Goal: Information Seeking & Learning: Learn about a topic

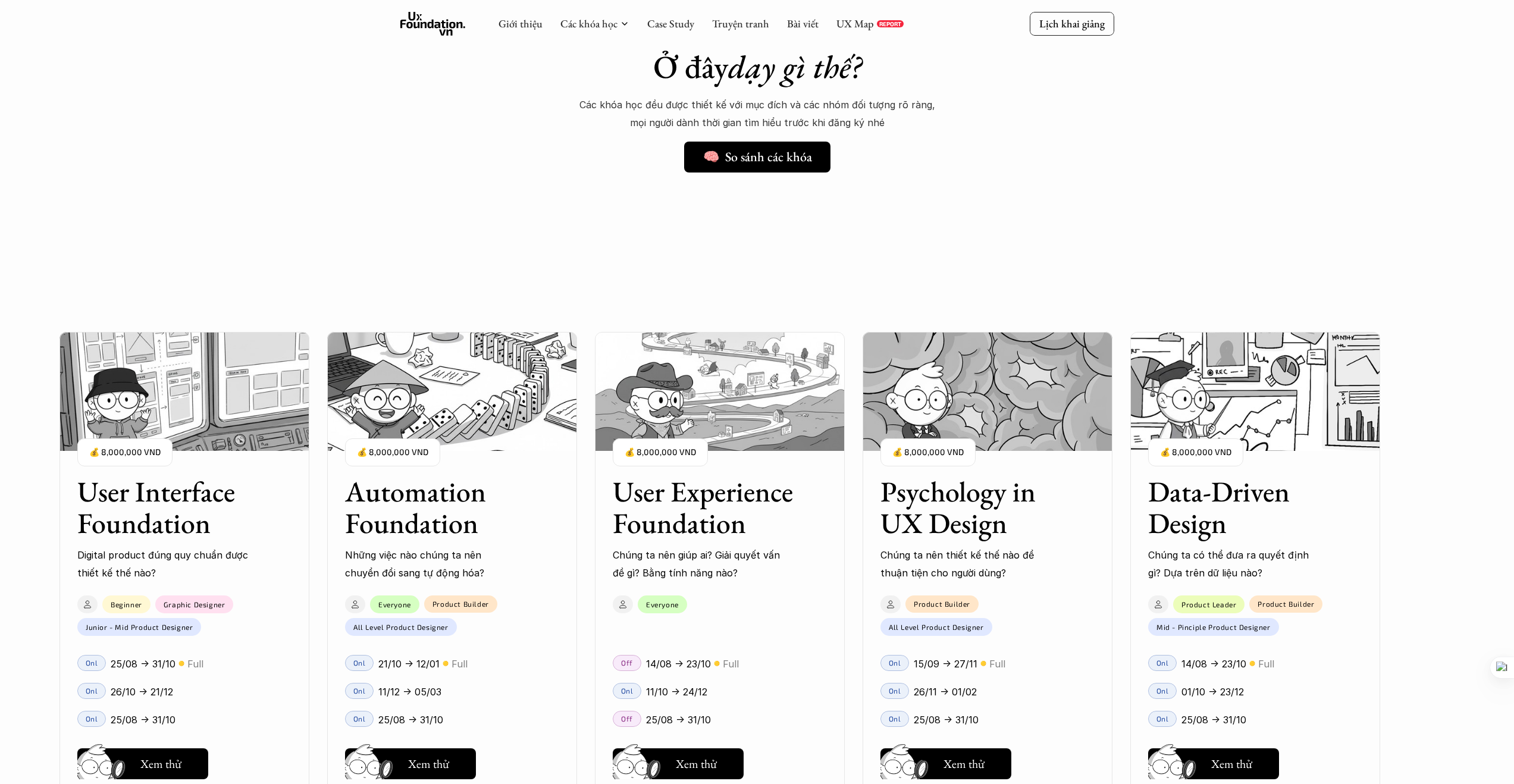
scroll to position [1133, 0]
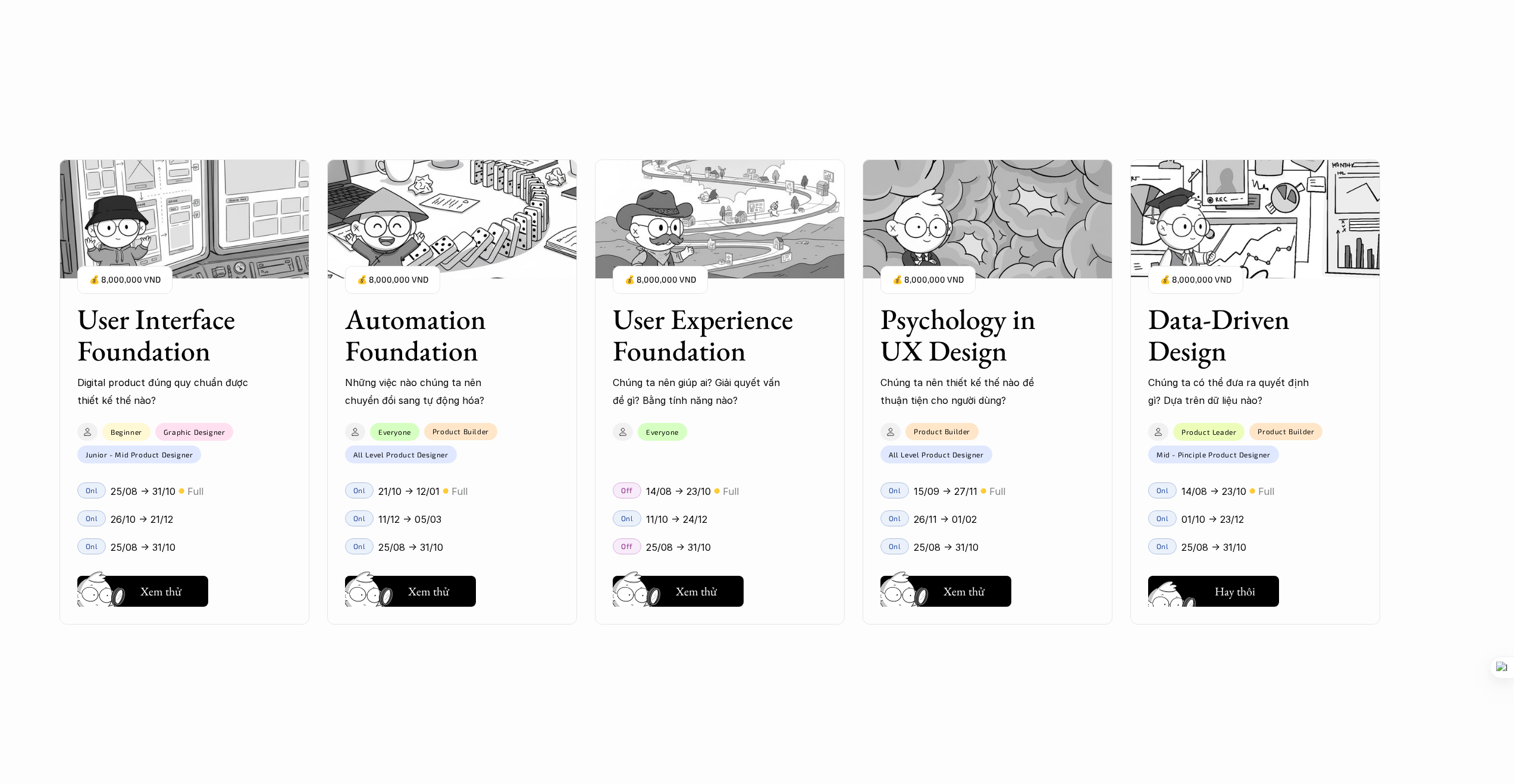
click at [1236, 592] on div "User Interface Foundation Digital product đúng quy chuẩn được thiết kế thế nào?…" at bounding box center [756, 392] width 1395 height 784
click at [1234, 596] on div "User Interface Foundation Digital product đúng quy chuẩn được thiết kế thế nào?…" at bounding box center [756, 392] width 1395 height 784
click at [1205, 355] on div "User Interface Foundation Digital product đúng quy chuẩn được thiết kế thế nào?…" at bounding box center [756, 392] width 1395 height 784
click at [1238, 597] on div "User Interface Foundation Digital product đúng quy chuẩn được thiết kế thế nào?…" at bounding box center [756, 392] width 1395 height 784
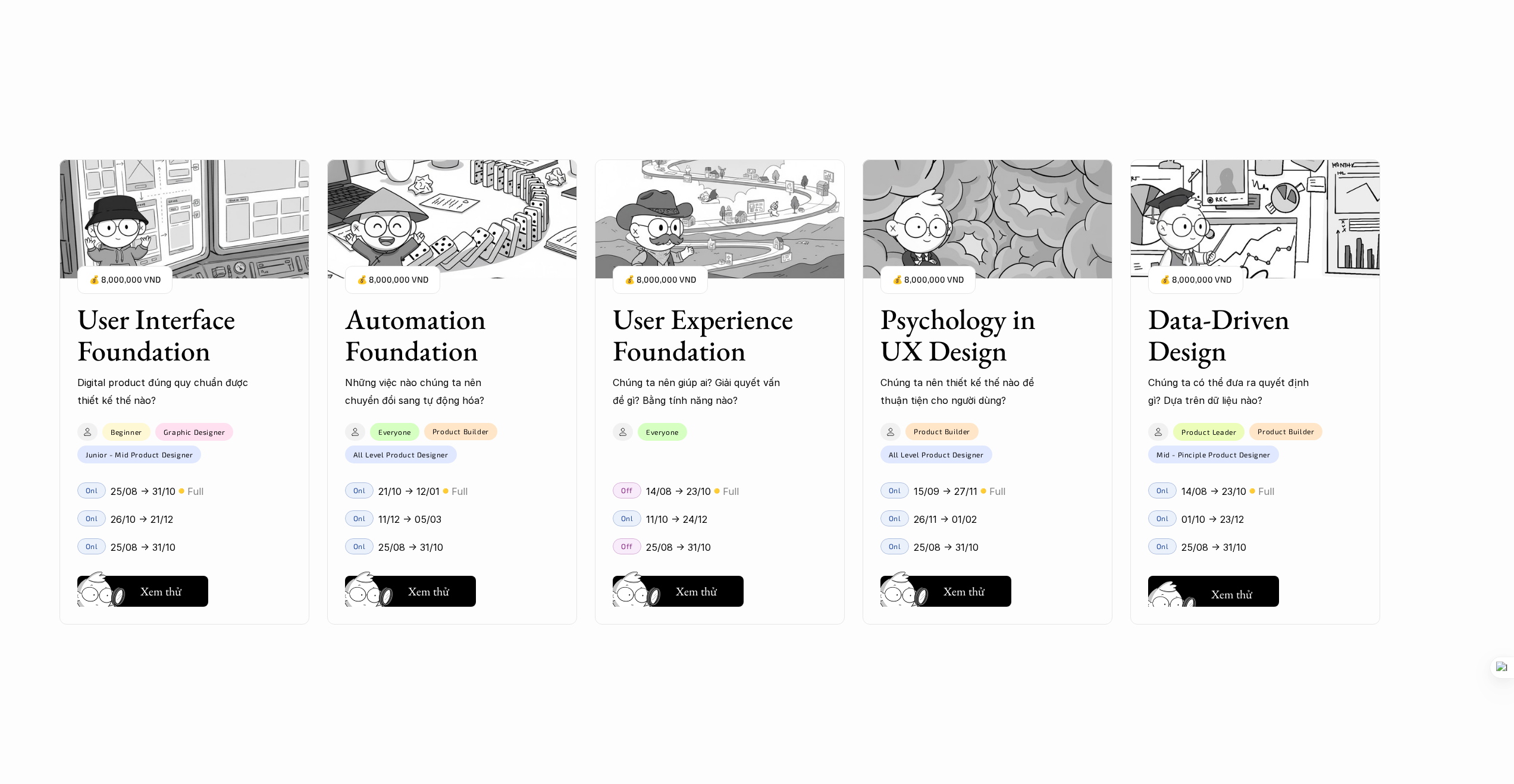
click at [1238, 597] on div "User Interface Foundation Digital product đúng quy chuẩn được thiết kế thế nào?…" at bounding box center [756, 392] width 1395 height 784
click at [1230, 593] on div "User Interface Foundation Digital product đúng quy chuẩn được thiết kế thế nào?…" at bounding box center [756, 392] width 1395 height 784
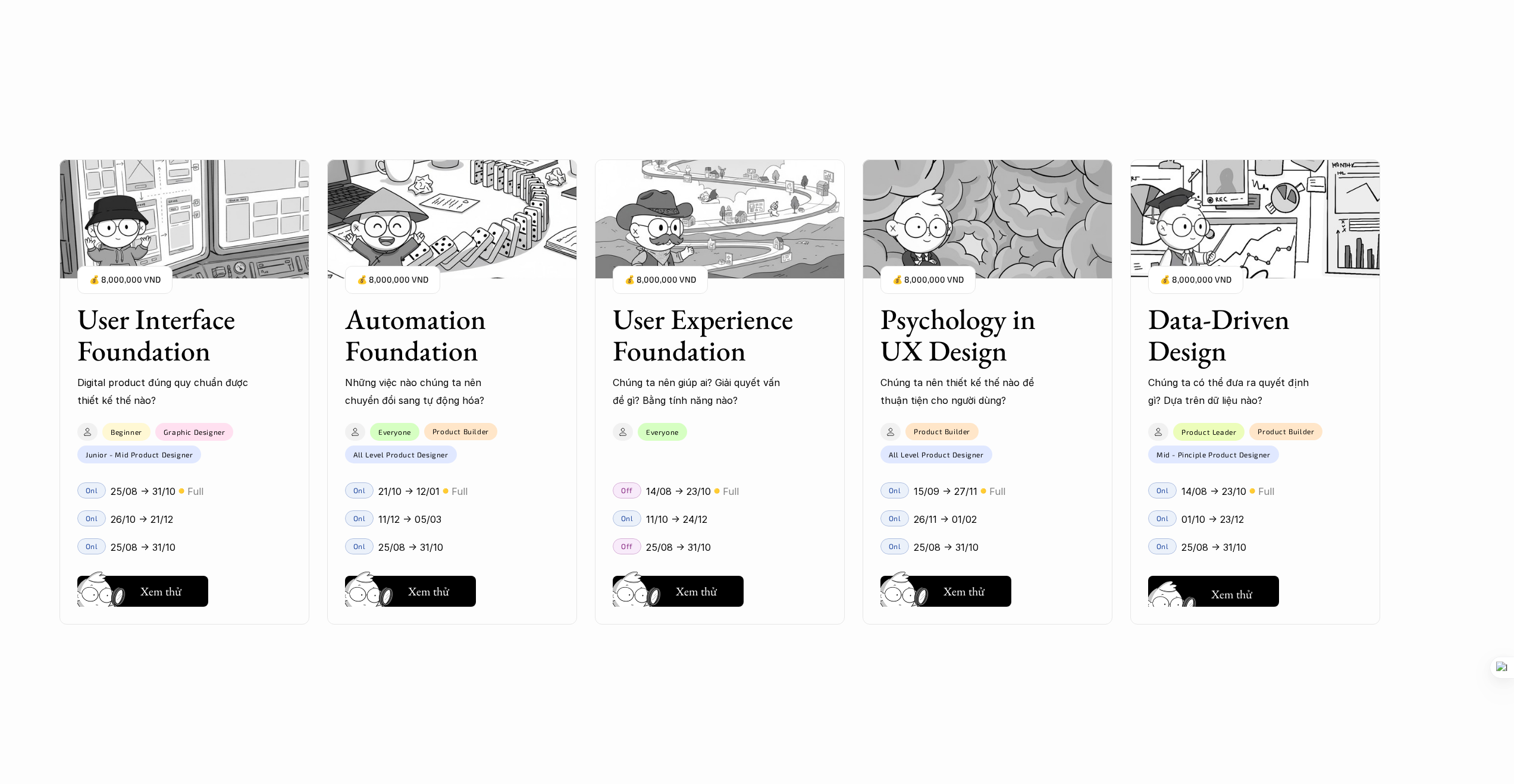
click at [1230, 593] on div "User Interface Foundation Digital product đúng quy chuẩn được thiết kế thế nào?…" at bounding box center [756, 392] width 1395 height 784
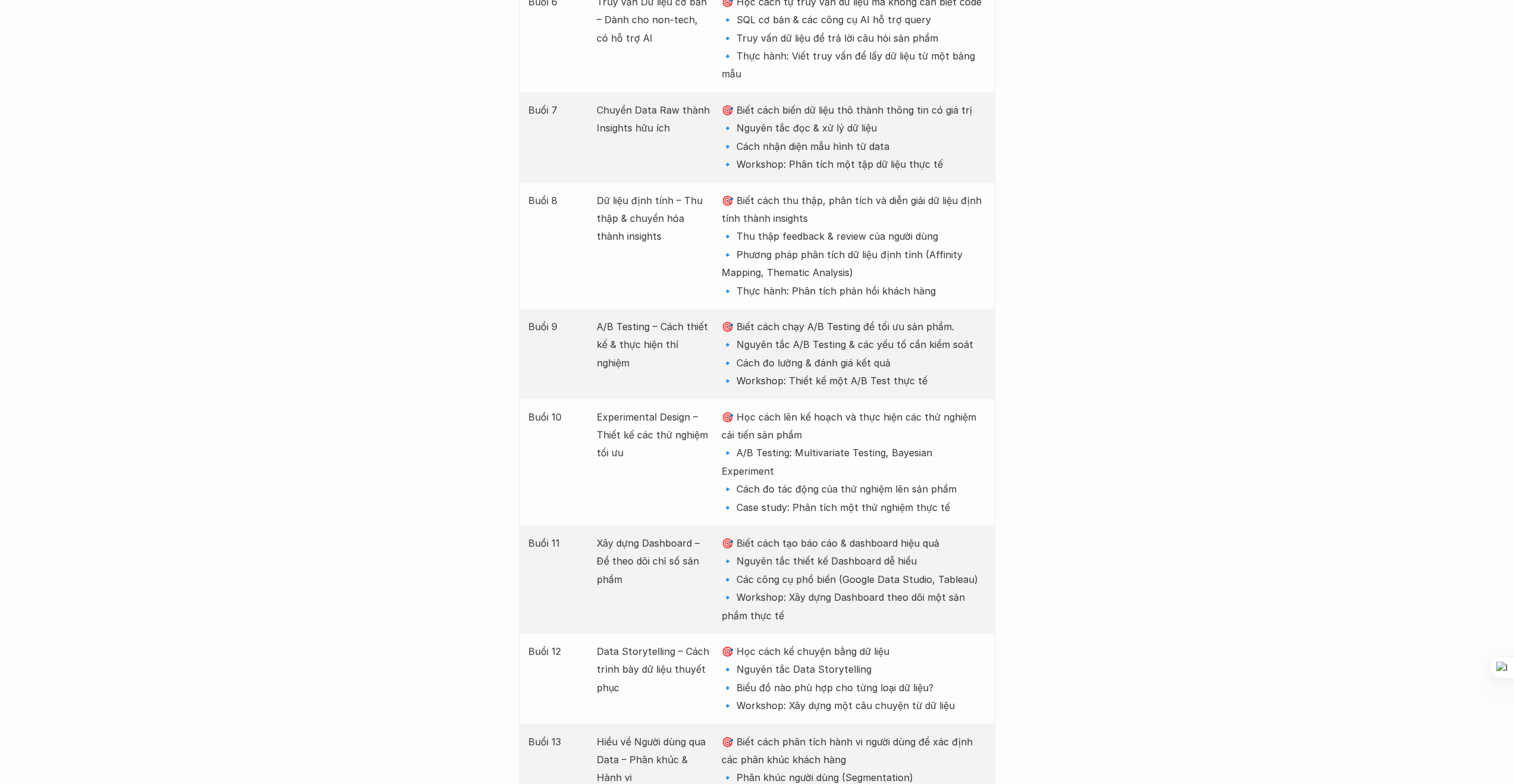
scroll to position [2244, 0]
